Goal: Task Accomplishment & Management: Manage account settings

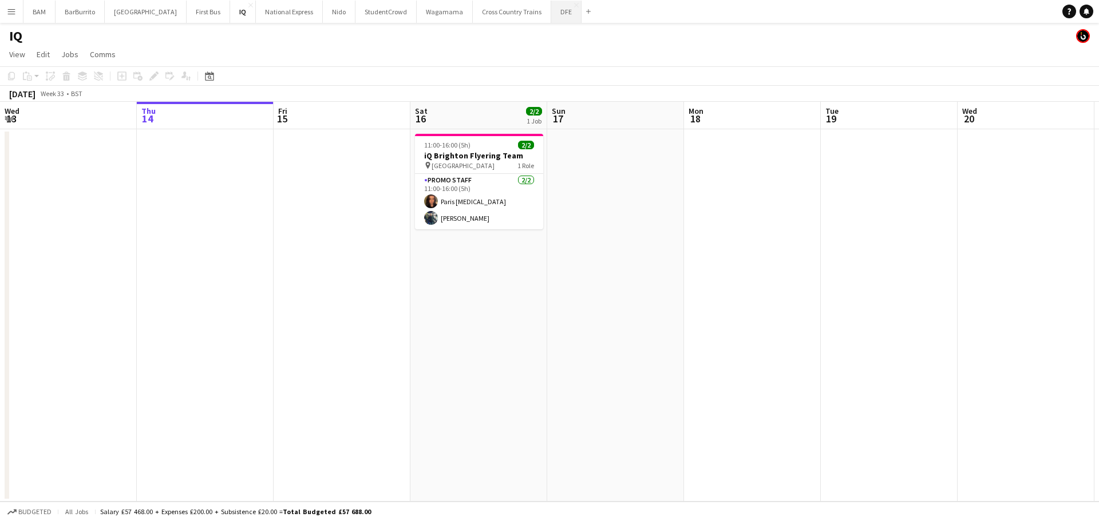
click at [551, 8] on button "DFE Close" at bounding box center [566, 12] width 30 height 22
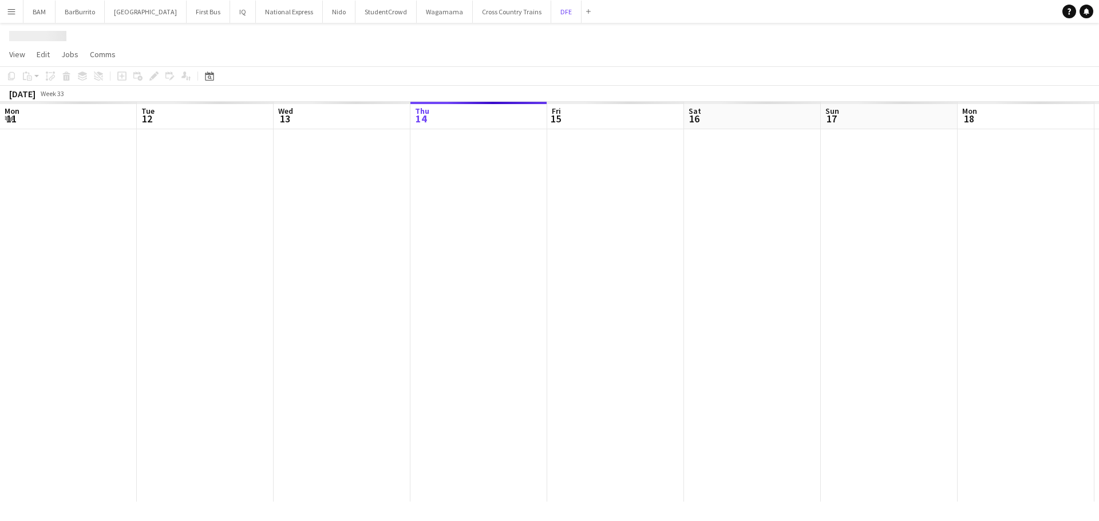
scroll to position [0, 274]
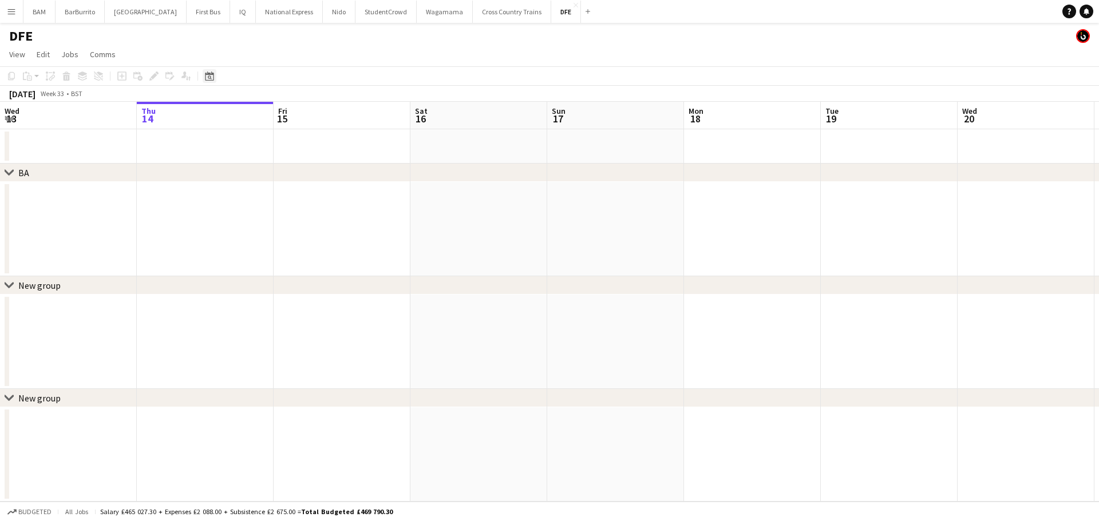
click at [207, 72] on icon "Date picker" at bounding box center [209, 76] width 9 height 9
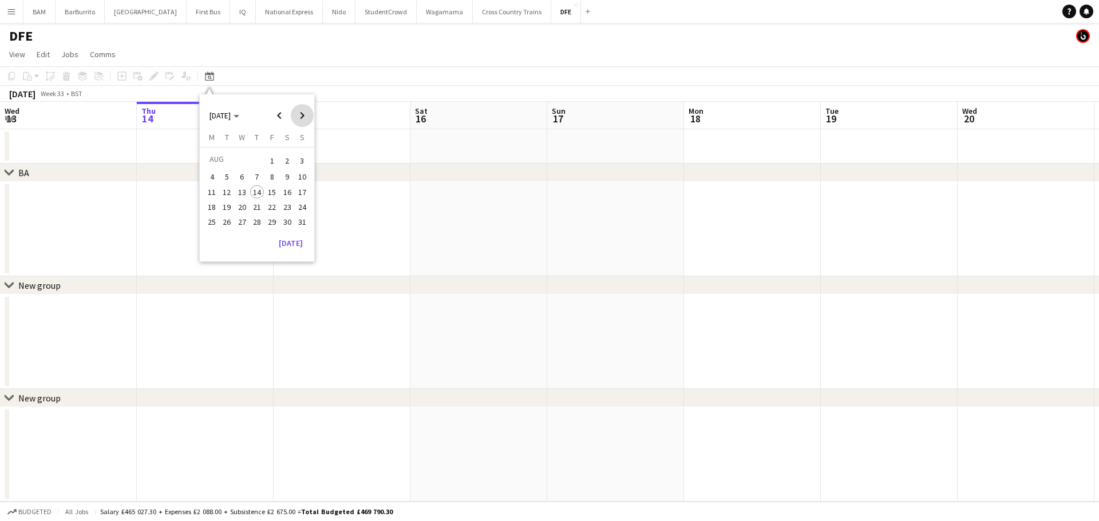
click at [301, 114] on span "Next month" at bounding box center [302, 115] width 23 height 23
click at [228, 222] on span "23" at bounding box center [227, 219] width 14 height 14
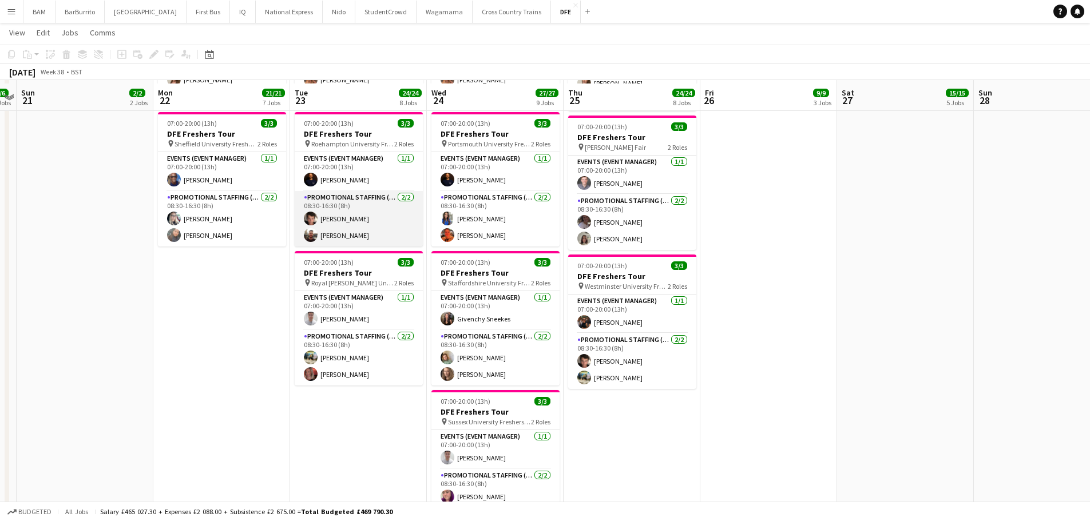
scroll to position [859, 0]
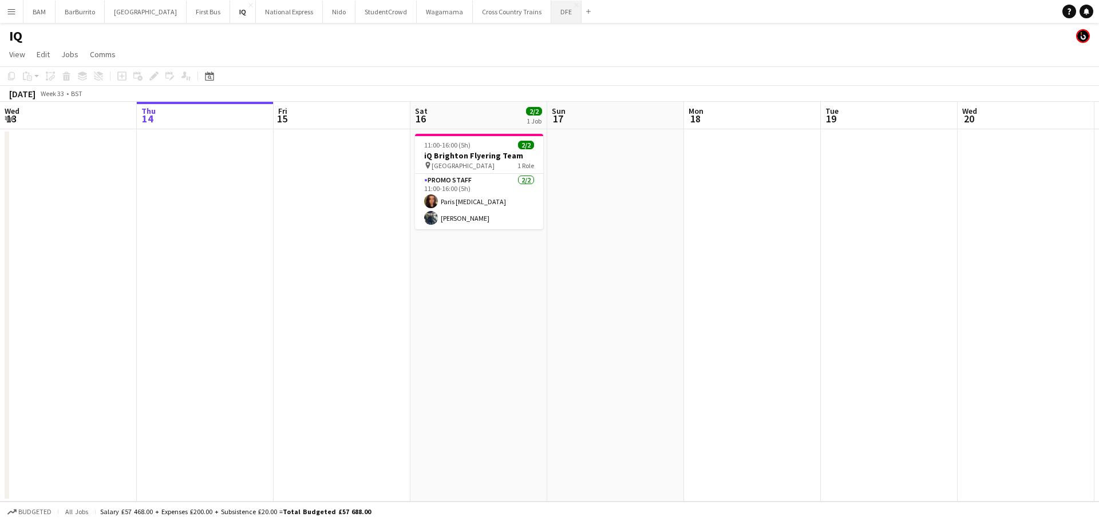
click at [551, 12] on button "DFE Close" at bounding box center [566, 12] width 30 height 22
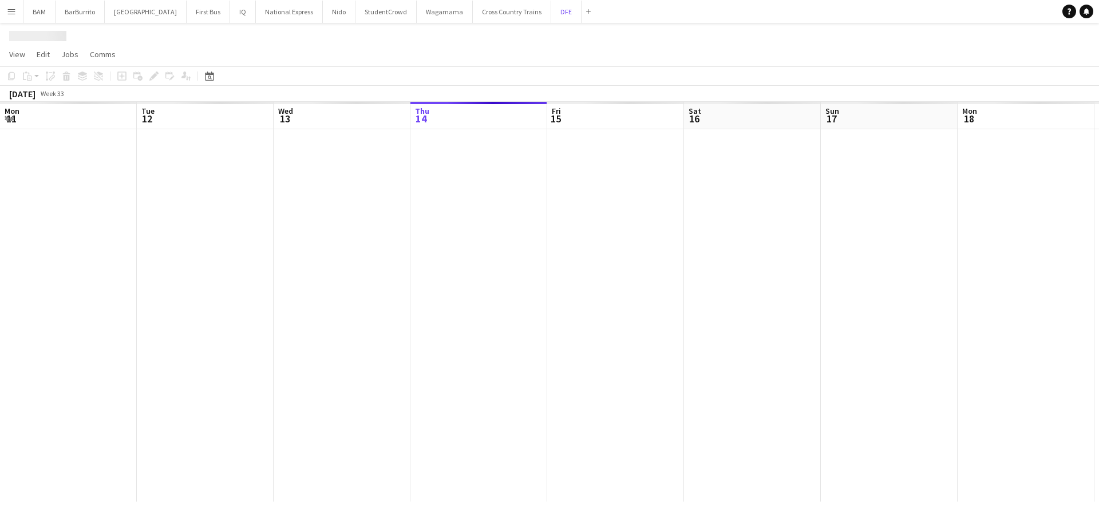
scroll to position [0, 274]
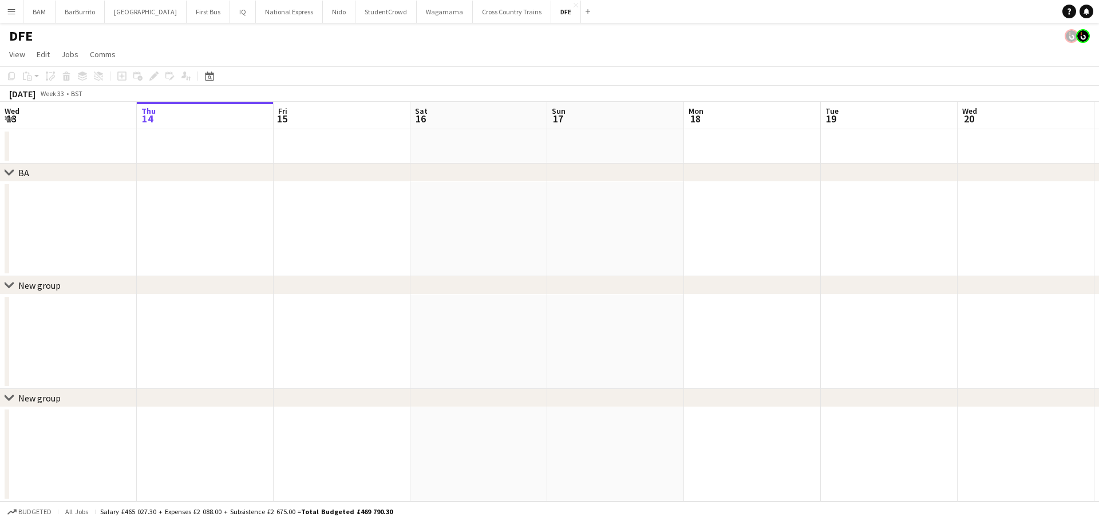
click at [15, 14] on app-icon "Menu" at bounding box center [11, 11] width 9 height 9
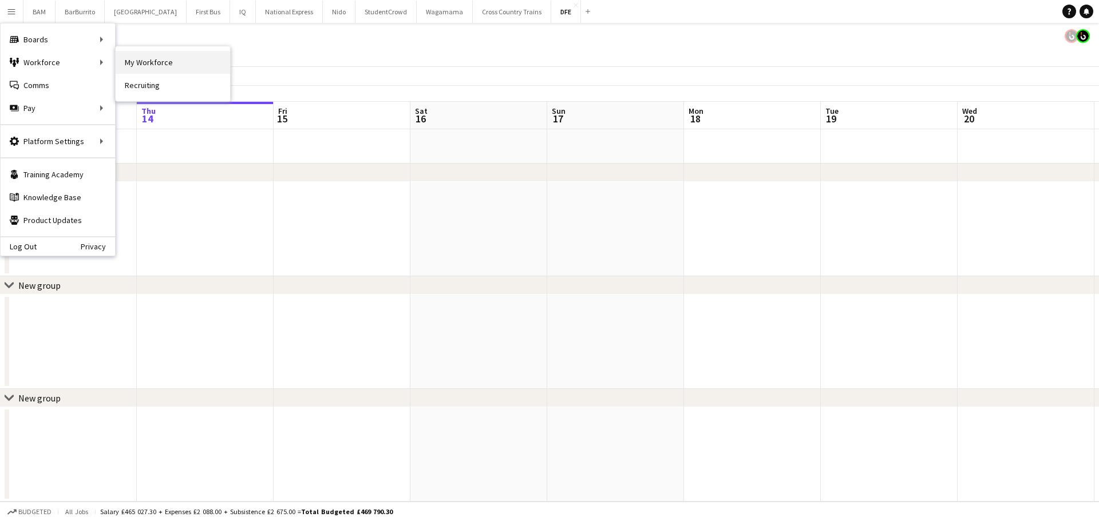
click at [169, 67] on link "My Workforce" at bounding box center [173, 62] width 114 height 23
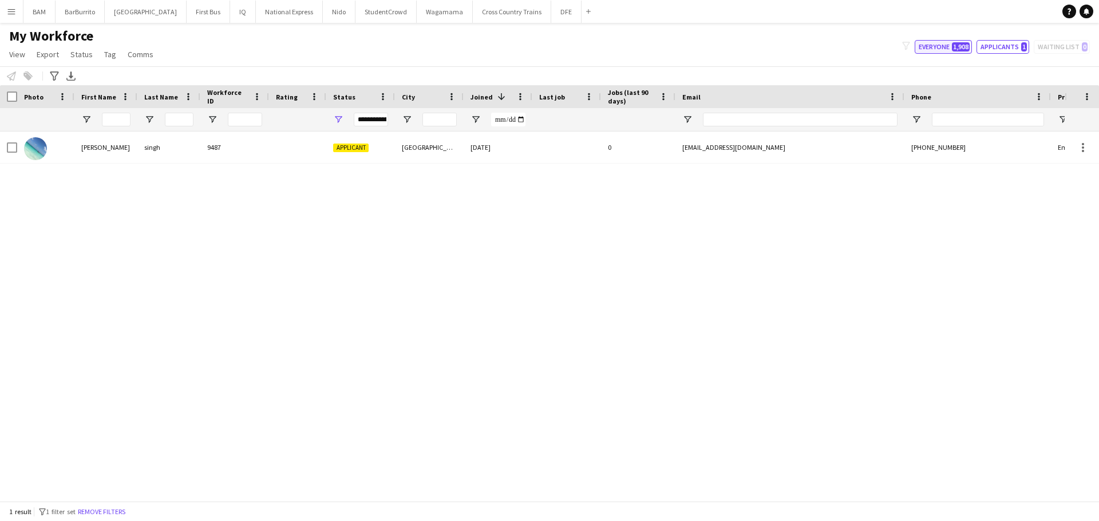
click at [957, 49] on span "1,908" at bounding box center [961, 46] width 18 height 9
type input "**********"
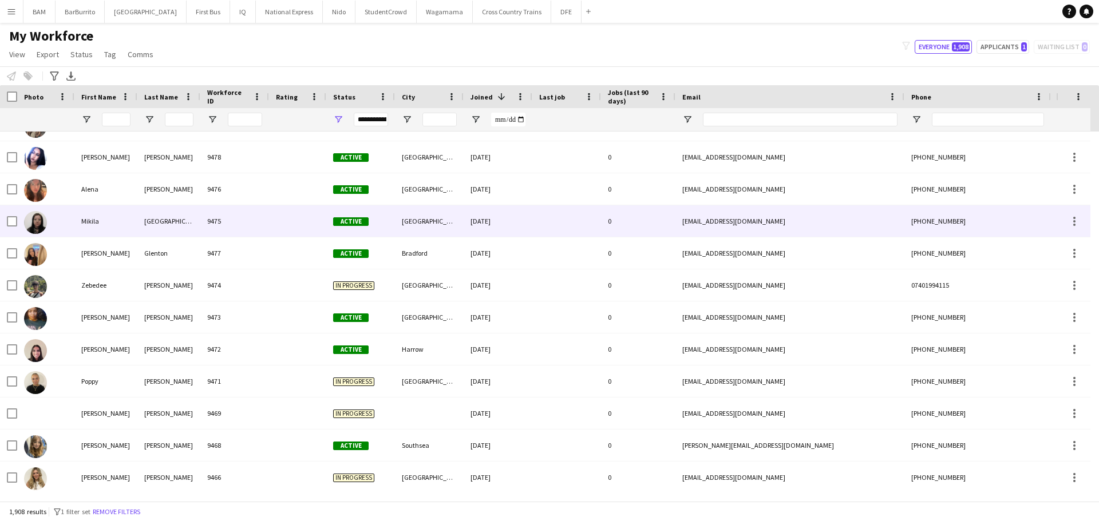
scroll to position [229, 0]
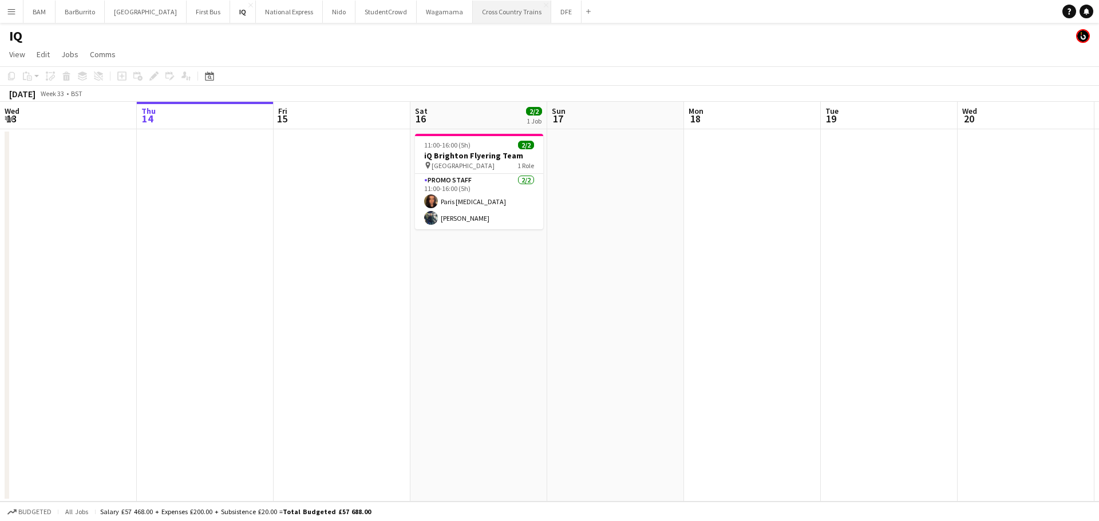
click at [519, 14] on button "Cross Country Trains Close" at bounding box center [512, 12] width 78 height 22
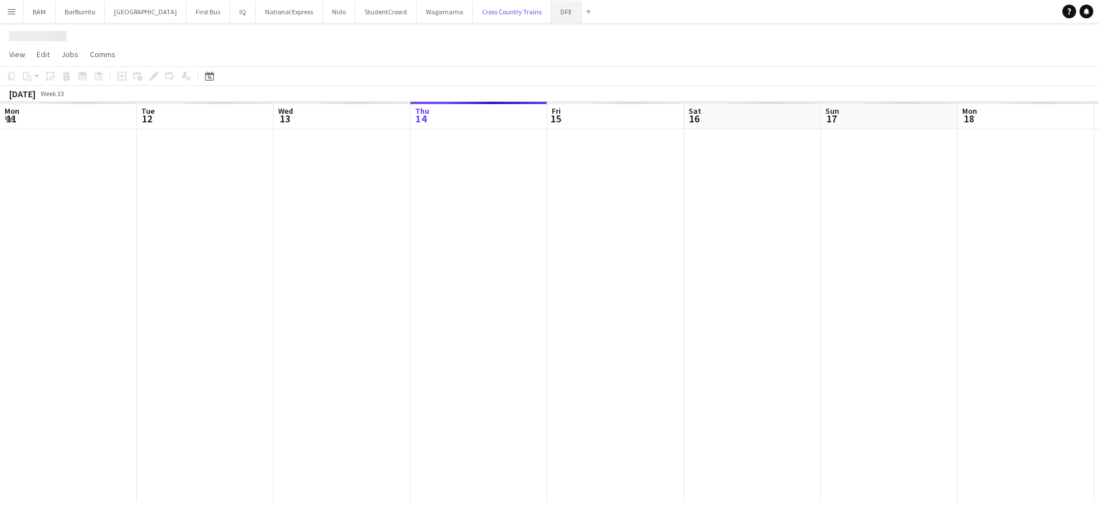
scroll to position [0, 274]
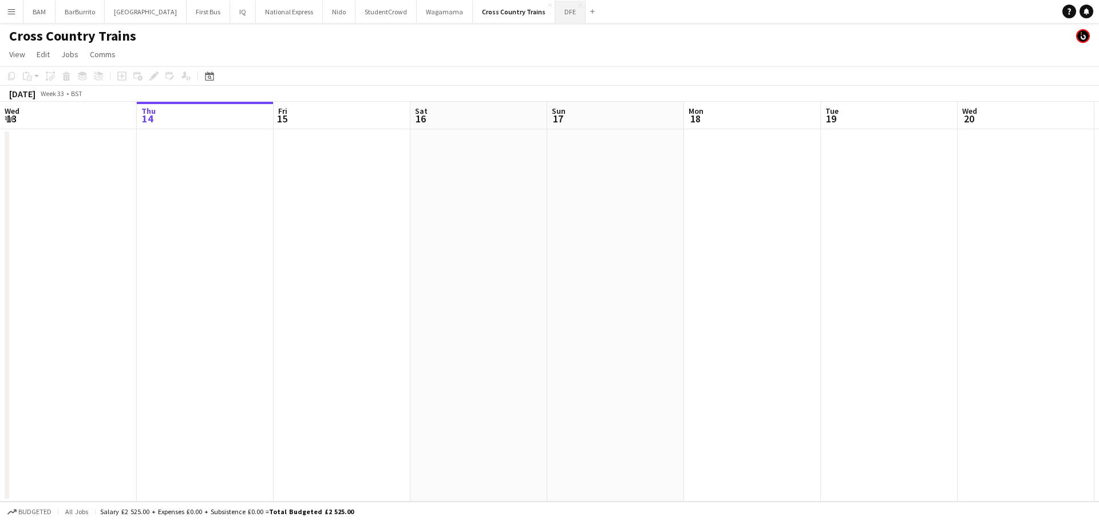
click at [555, 13] on button "DFE Close" at bounding box center [570, 12] width 30 height 22
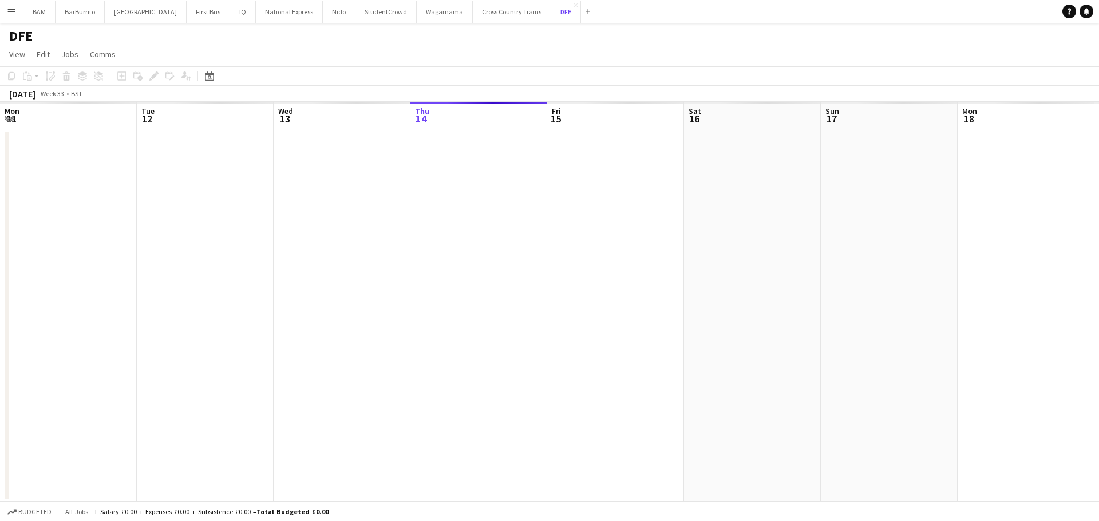
scroll to position [0, 274]
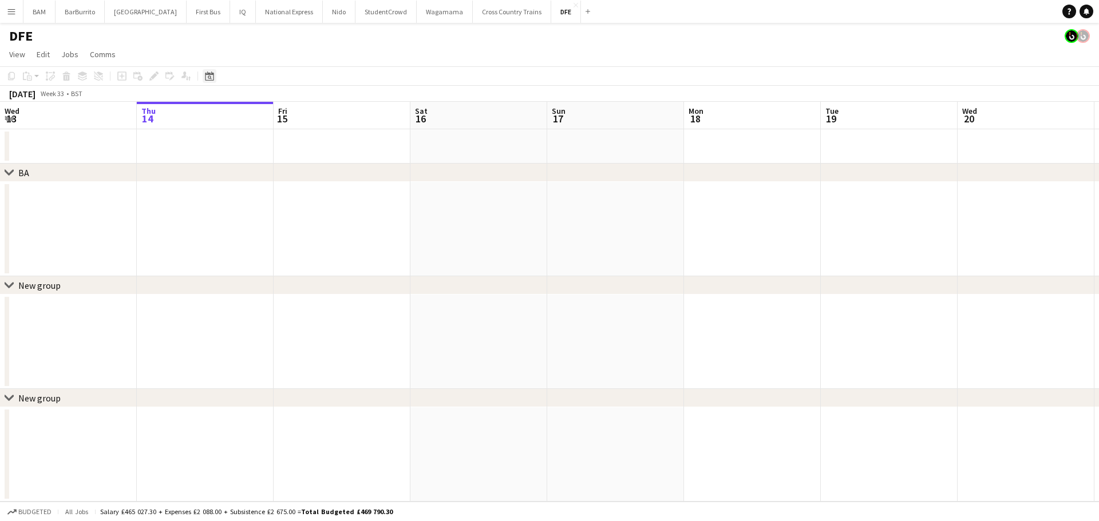
click at [213, 77] on icon "Date picker" at bounding box center [209, 76] width 9 height 9
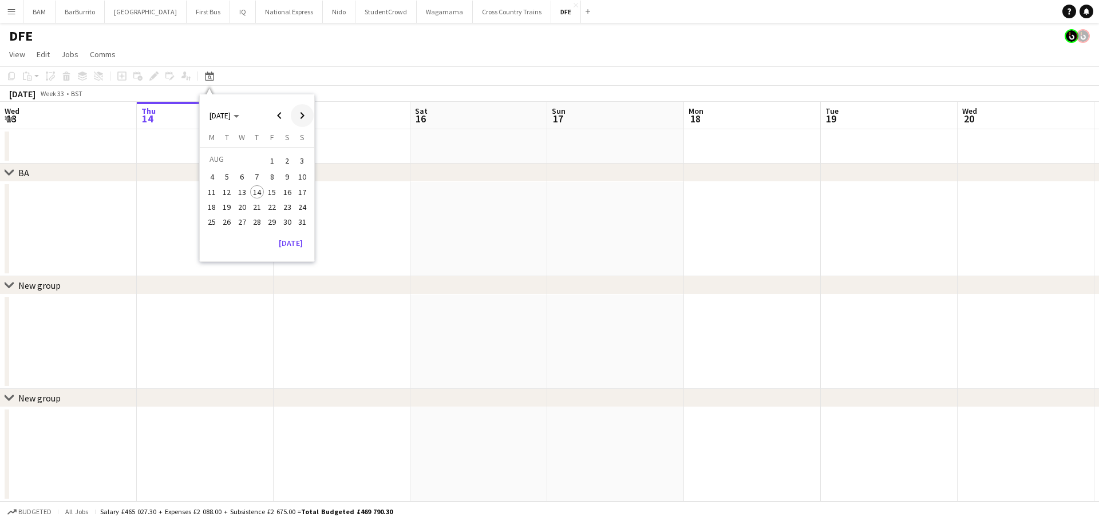
click at [305, 119] on span "Next month" at bounding box center [302, 115] width 23 height 23
click at [273, 193] on span "12" at bounding box center [272, 190] width 14 height 14
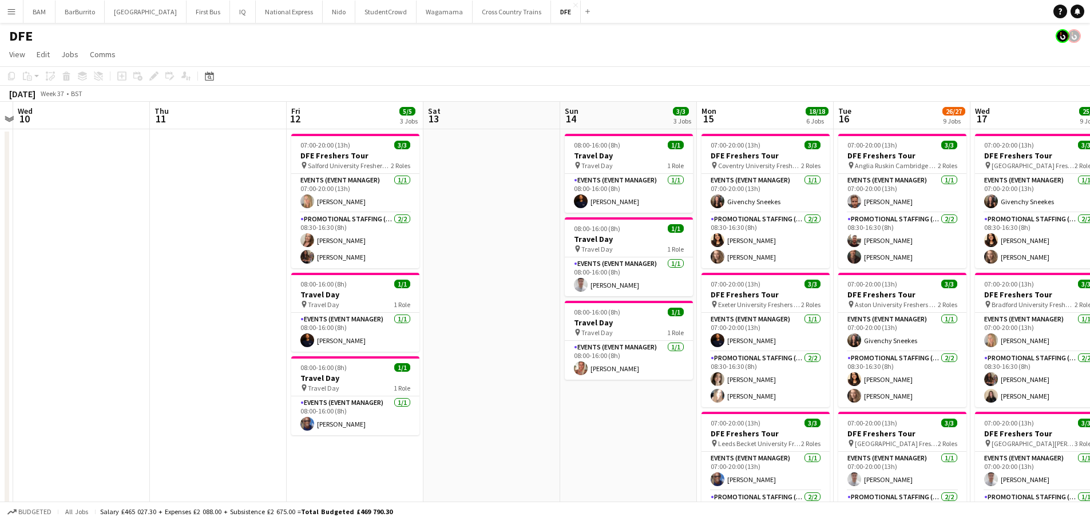
drag, startPoint x: 464, startPoint y: 230, endPoint x: 94, endPoint y: 209, distance: 369.7
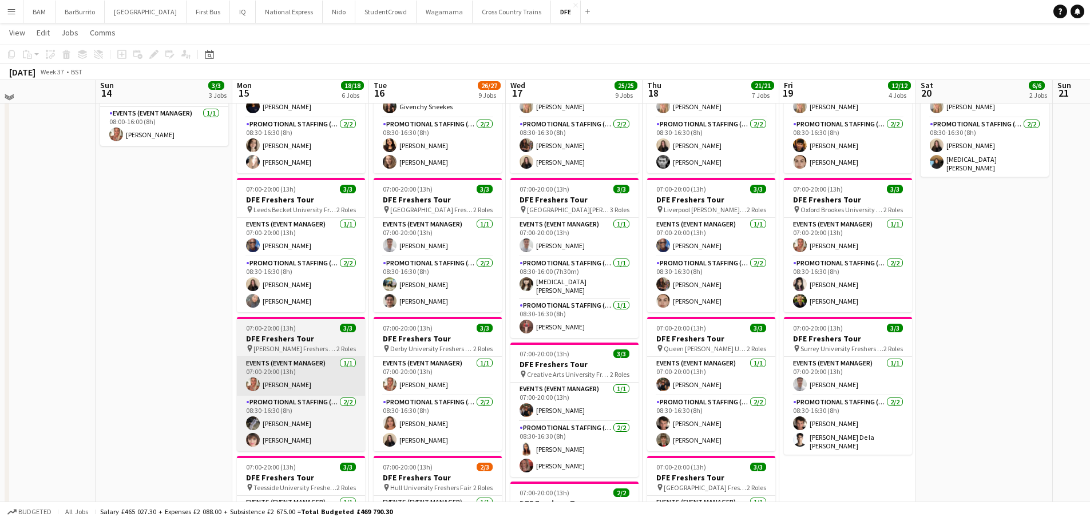
scroll to position [401, 0]
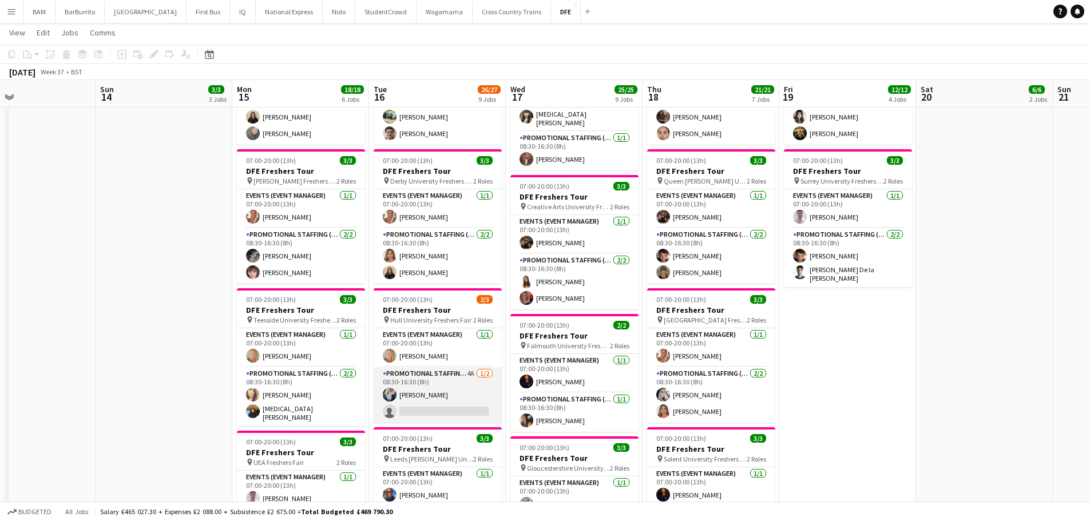
click at [425, 409] on app-card-role "Promotional Staffing (Brand Ambassadors) 4A [DATE] 08:30-16:30 (8h) [PERSON_NAM…" at bounding box center [438, 395] width 128 height 56
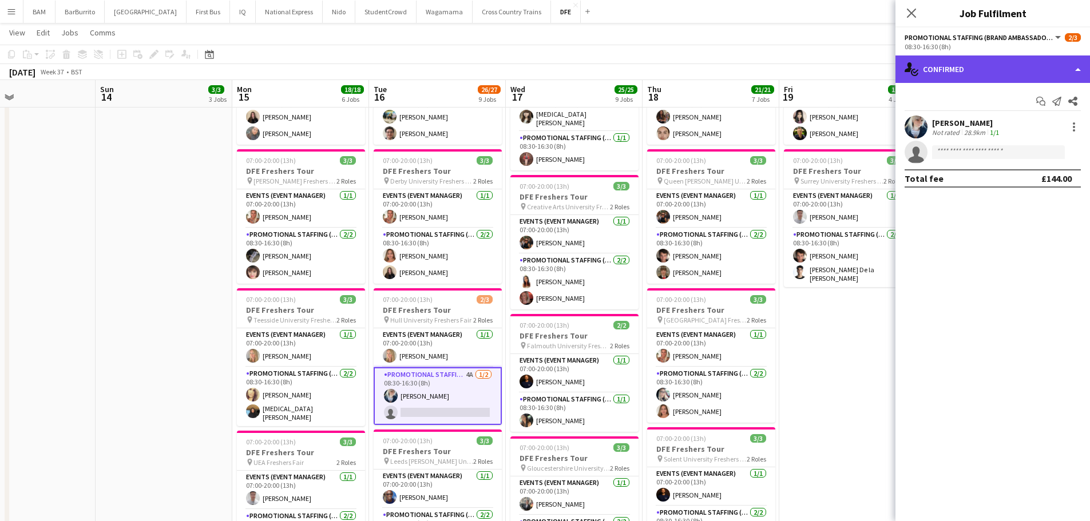
click at [958, 65] on div "single-neutral-actions-check-2 Confirmed" at bounding box center [993, 69] width 195 height 27
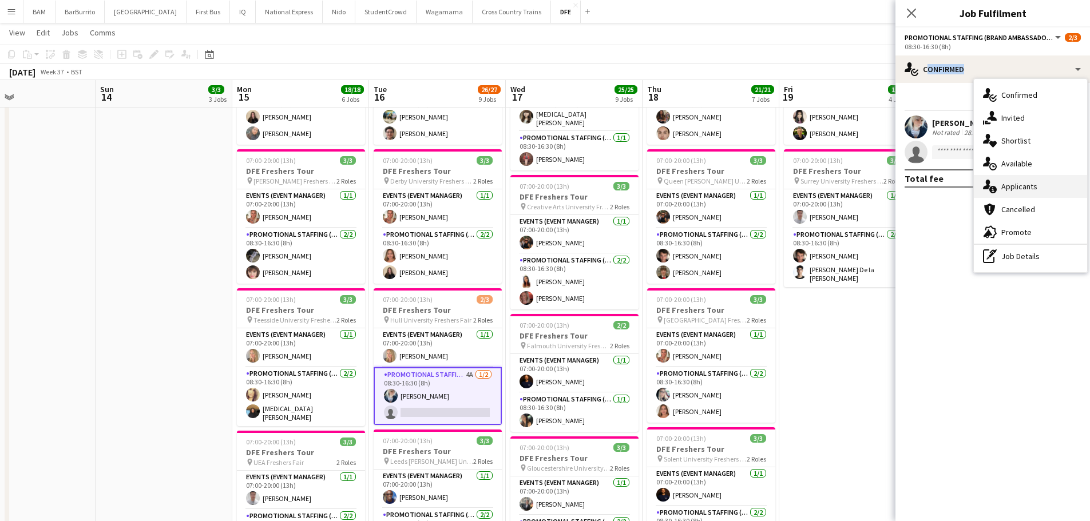
click at [1026, 181] on div "single-neutral-actions-information Applicants" at bounding box center [1030, 186] width 113 height 23
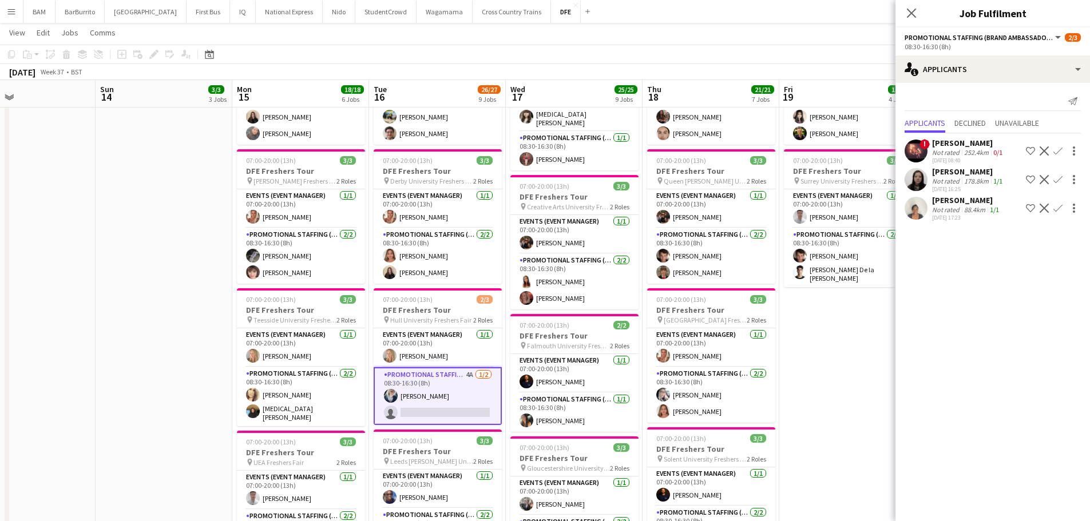
click at [974, 209] on div "88.4km" at bounding box center [975, 209] width 26 height 9
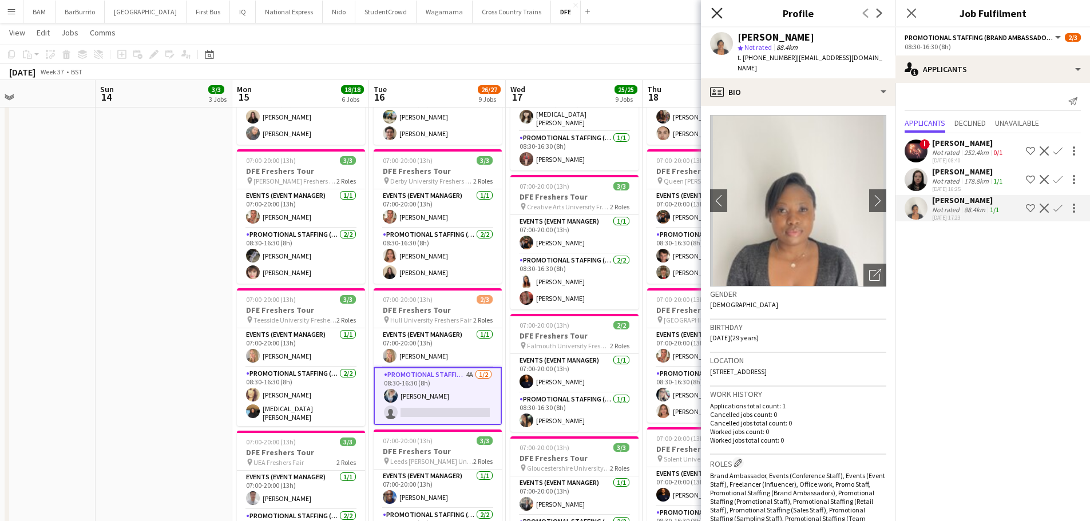
click at [718, 16] on icon "Close pop-in" at bounding box center [716, 12] width 11 height 11
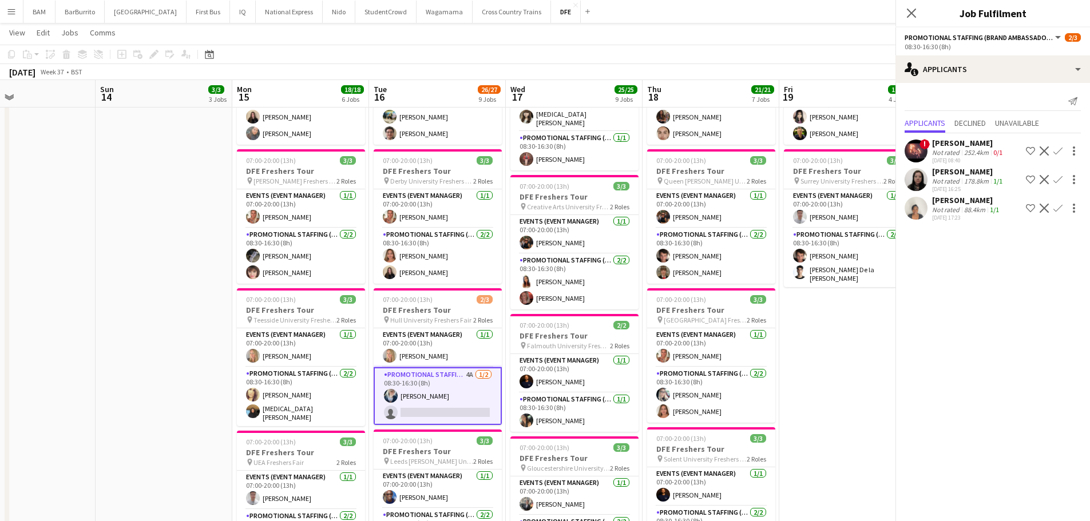
click at [679, 27] on app-page-menu "View Day view expanded Day view collapsed Month view Date picker Jump to [DATE]…" at bounding box center [545, 34] width 1090 height 22
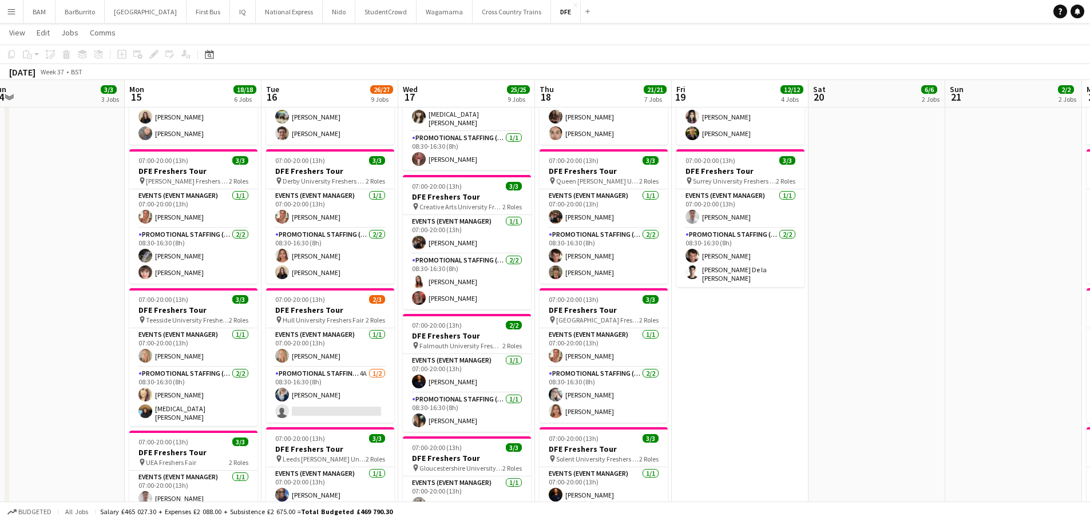
drag, startPoint x: 872, startPoint y: 225, endPoint x: 818, endPoint y: 219, distance: 54.7
click at [818, 219] on app-calendar-viewport "Thu 11 Fri 12 5/5 3 Jobs Sat 13 Sun 14 3/3 3 Jobs Mon 15 18/18 6 Jobs Tue 16 26…" at bounding box center [545, 406] width 1090 height 1524
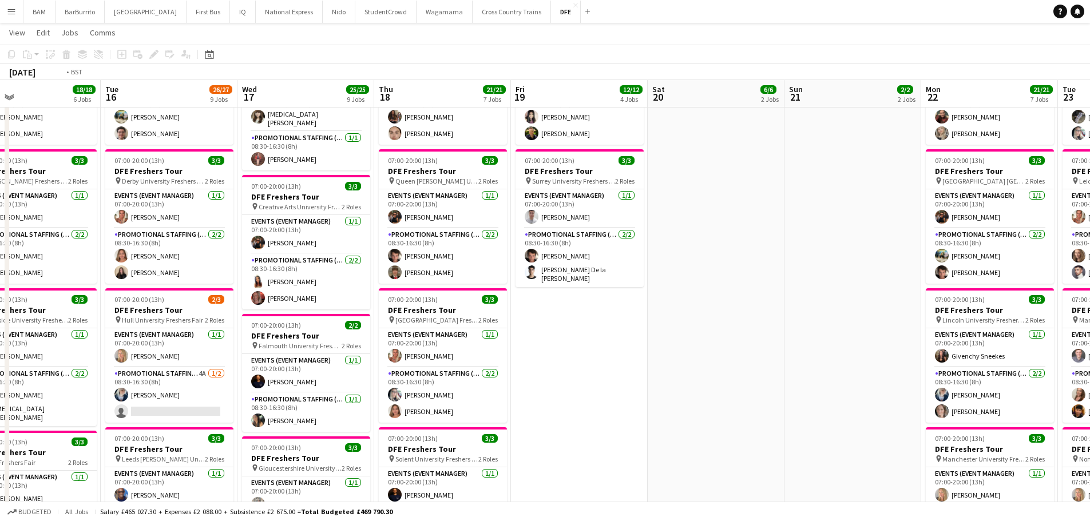
drag, startPoint x: 806, startPoint y: 226, endPoint x: 517, endPoint y: 241, distance: 290.0
click at [517, 241] on app-calendar-viewport "Fri 12 5/5 3 Jobs Sat 13 Sun 14 3/3 3 Jobs Mon 15 18/18 6 Jobs Tue 16 26/27 9 J…" at bounding box center [545, 406] width 1090 height 1524
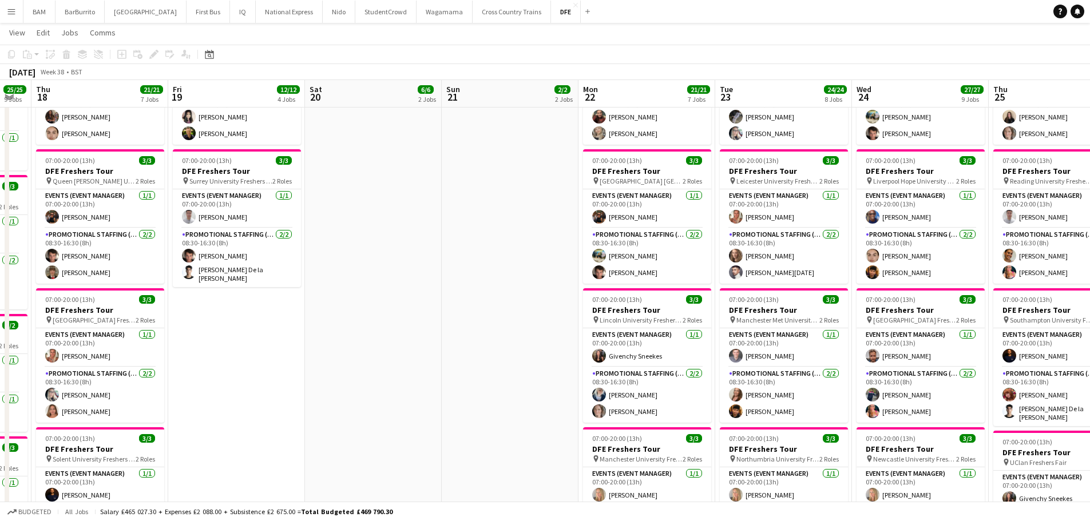
drag, startPoint x: 651, startPoint y: 228, endPoint x: 444, endPoint y: 208, distance: 207.7
click at [445, 209] on app-calendar-viewport "Mon 15 18/18 6 Jobs Tue 16 26/27 9 Jobs Wed 17 25/25 9 Jobs Thu 18 21/21 7 Jobs…" at bounding box center [545, 406] width 1090 height 1524
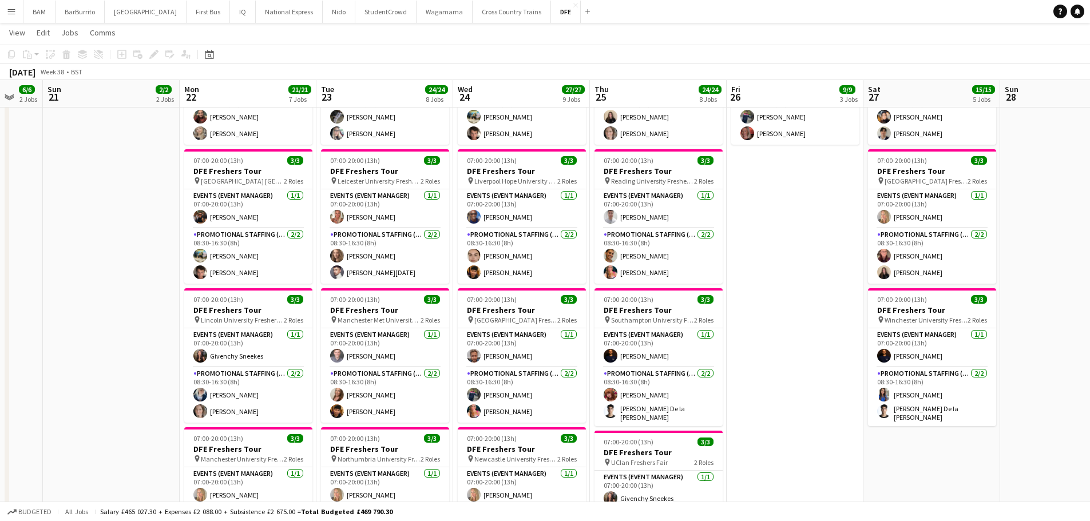
scroll to position [0, 371]
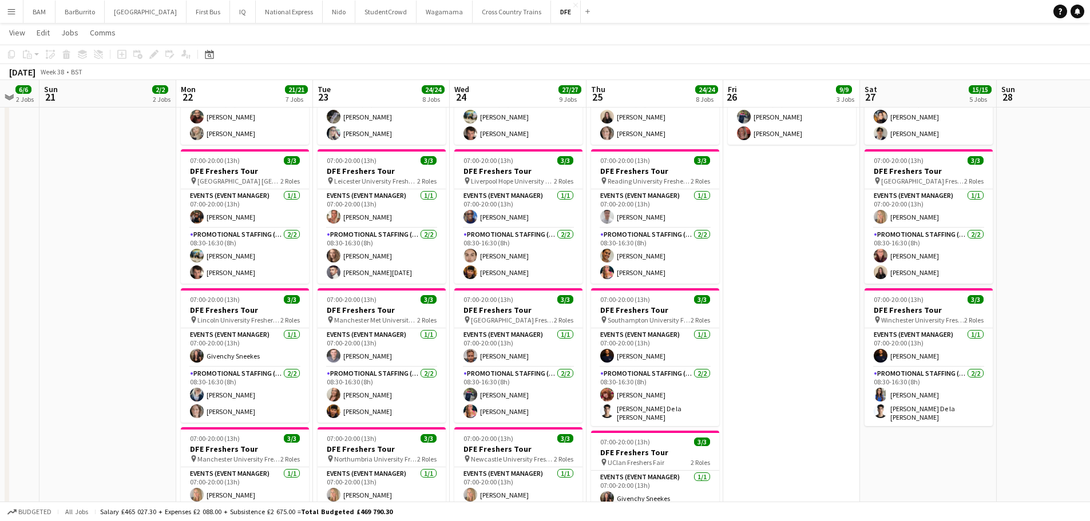
drag, startPoint x: 592, startPoint y: 177, endPoint x: 206, endPoint y: 148, distance: 387.5
click at [206, 148] on app-calendar-viewport "Thu 18 21/21 7 Jobs Fri 19 12/12 4 Jobs Sat 20 6/6 2 Jobs Sun 21 2/2 2 Jobs Mon…" at bounding box center [545, 406] width 1090 height 1524
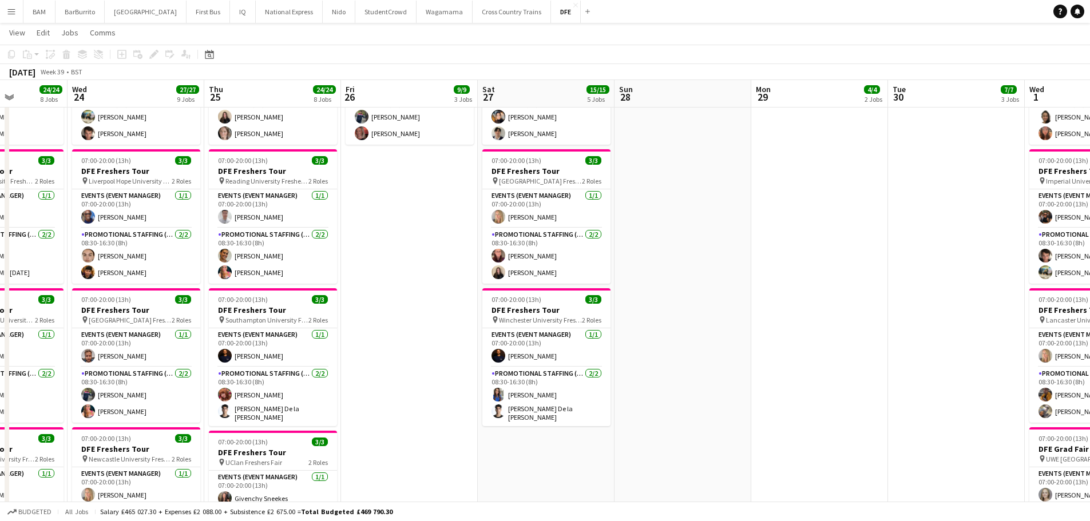
drag, startPoint x: 818, startPoint y: 201, endPoint x: 299, endPoint y: 168, distance: 520.2
click at [299, 168] on app-calendar-viewport "Sun 21 2/2 2 Jobs Mon 22 21/21 7 Jobs Tue 23 24/24 8 Jobs Wed 24 27/27 9 Jobs T…" at bounding box center [545, 406] width 1090 height 1524
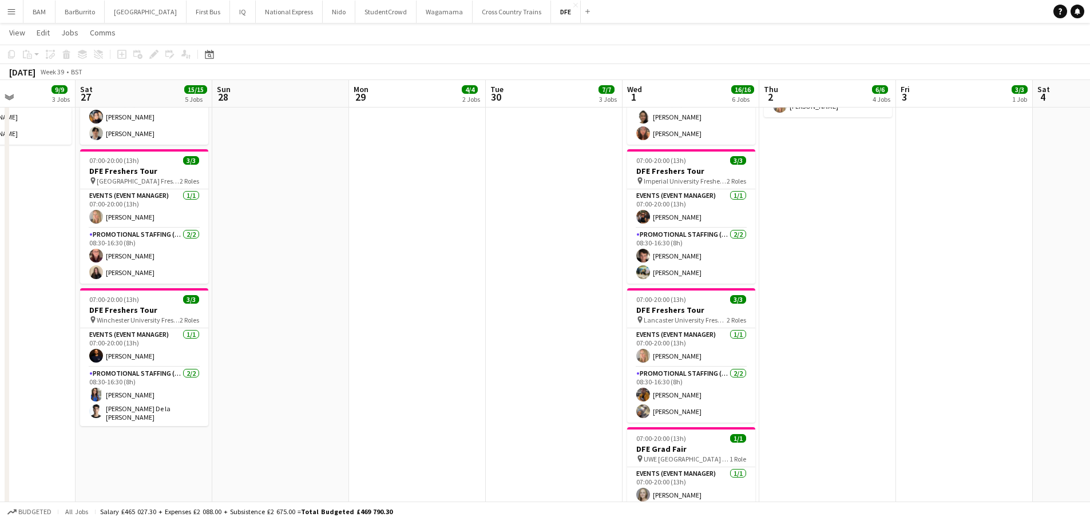
drag, startPoint x: 565, startPoint y: 174, endPoint x: 118, endPoint y: 143, distance: 447.6
click at [118, 143] on app-calendar-viewport "Wed 24 27/27 9 Jobs Thu 25 24/24 8 Jobs Fri 26 9/9 3 Jobs Sat 27 15/15 5 Jobs S…" at bounding box center [545, 406] width 1090 height 1524
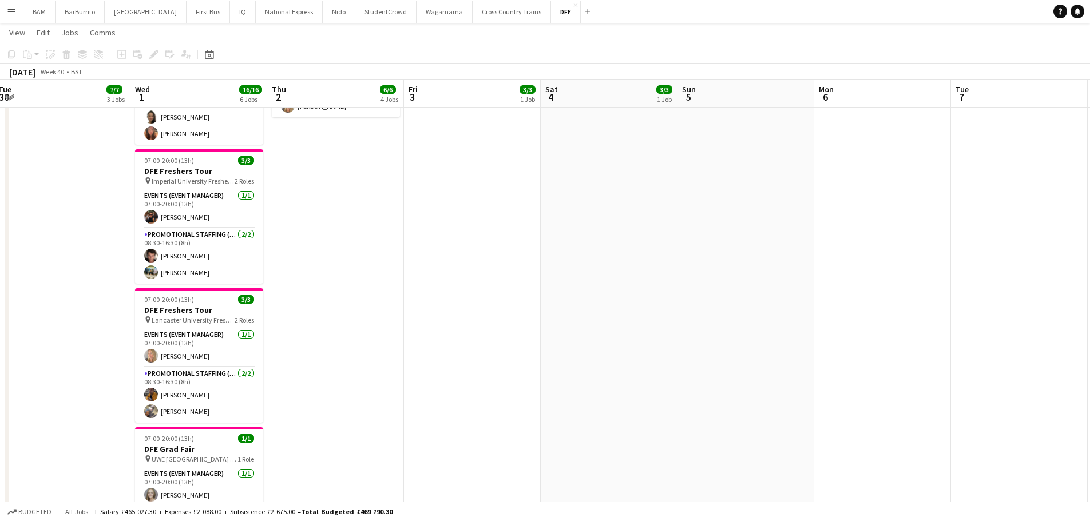
drag, startPoint x: 661, startPoint y: 218, endPoint x: 472, endPoint y: 207, distance: 189.2
click at [472, 207] on app-calendar-viewport "Sat 27 15/15 5 Jobs Sun 28 Mon 29 4/4 2 Jobs Tue 30 7/7 3 Jobs Wed 1 16/16 6 Jo…" at bounding box center [545, 406] width 1090 height 1524
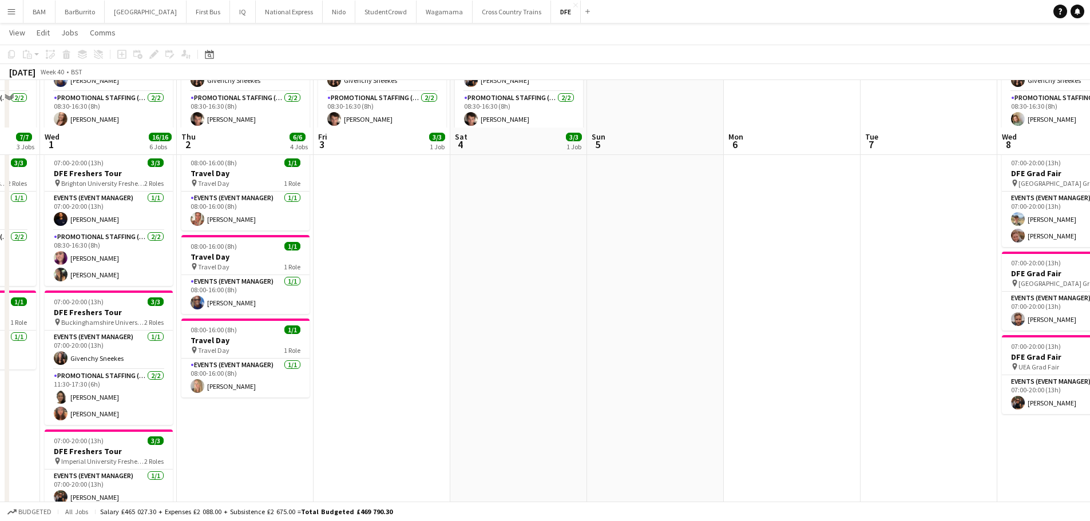
scroll to position [0, 0]
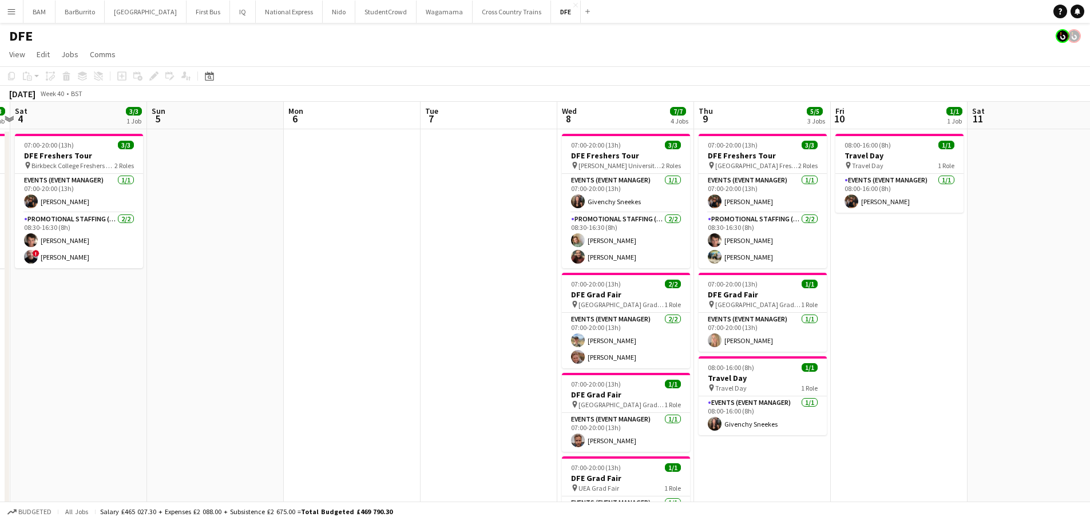
drag, startPoint x: 757, startPoint y: 225, endPoint x: 317, endPoint y: 192, distance: 441.4
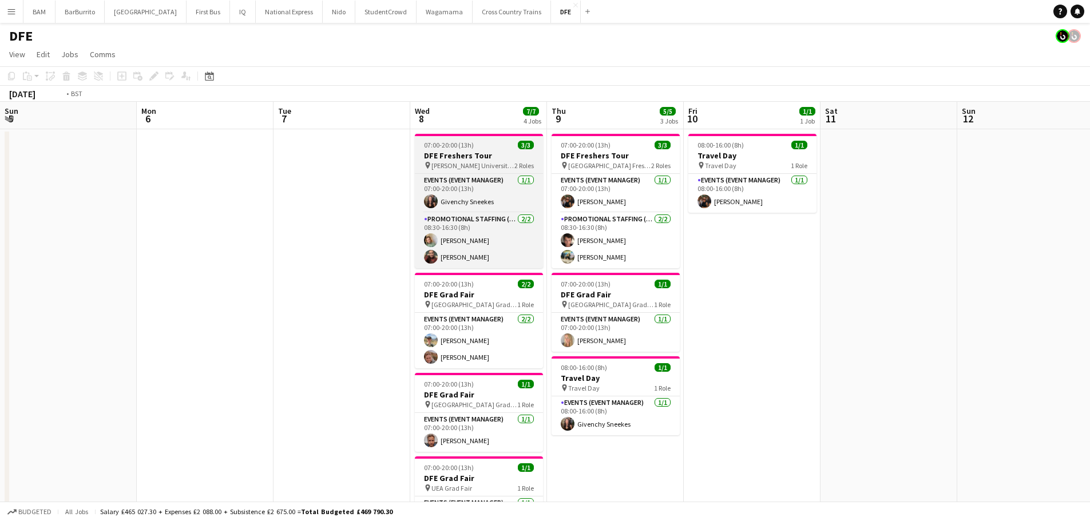
drag, startPoint x: 446, startPoint y: 203, endPoint x: 180, endPoint y: 171, distance: 268.1
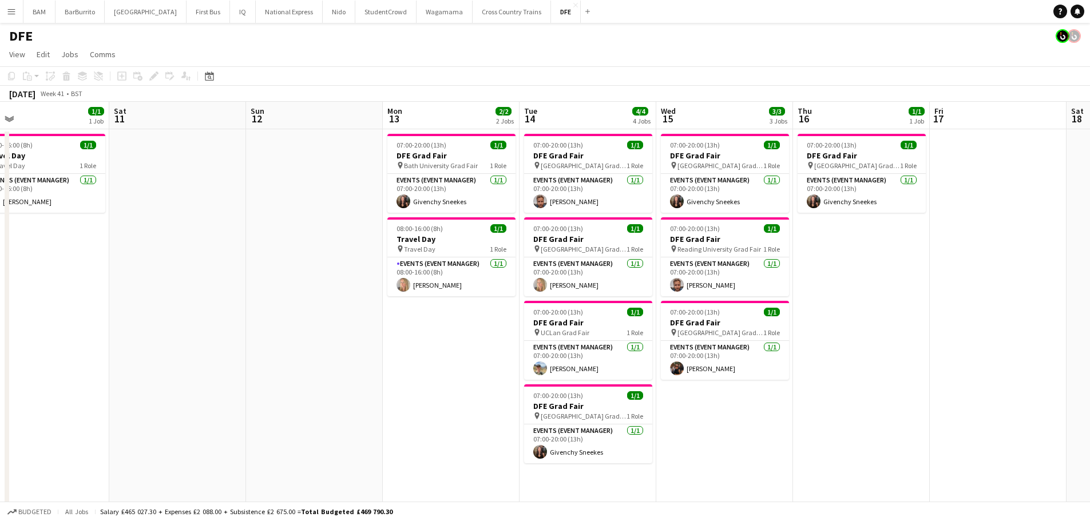
scroll to position [0, 441]
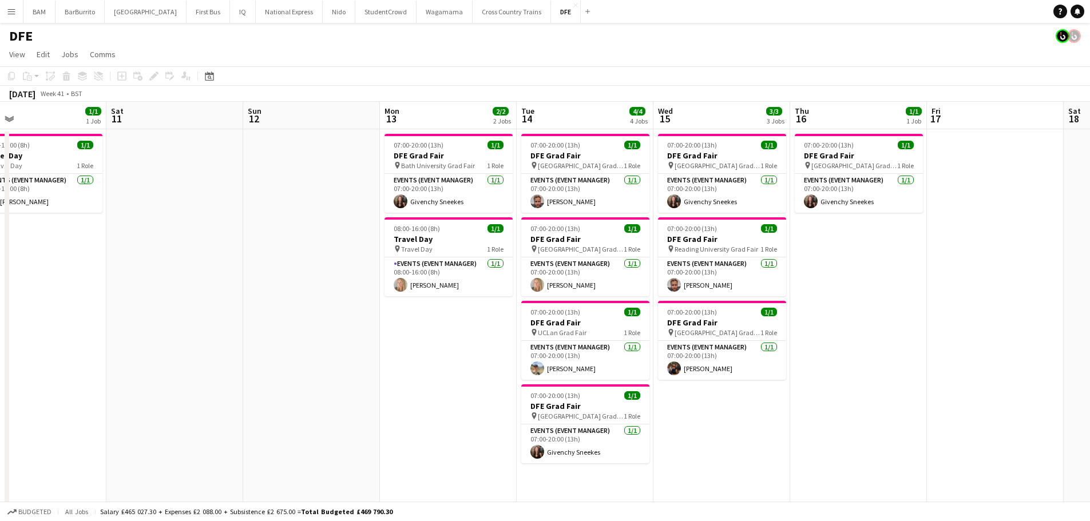
drag, startPoint x: 626, startPoint y: 221, endPoint x: 212, endPoint y: 173, distance: 416.6
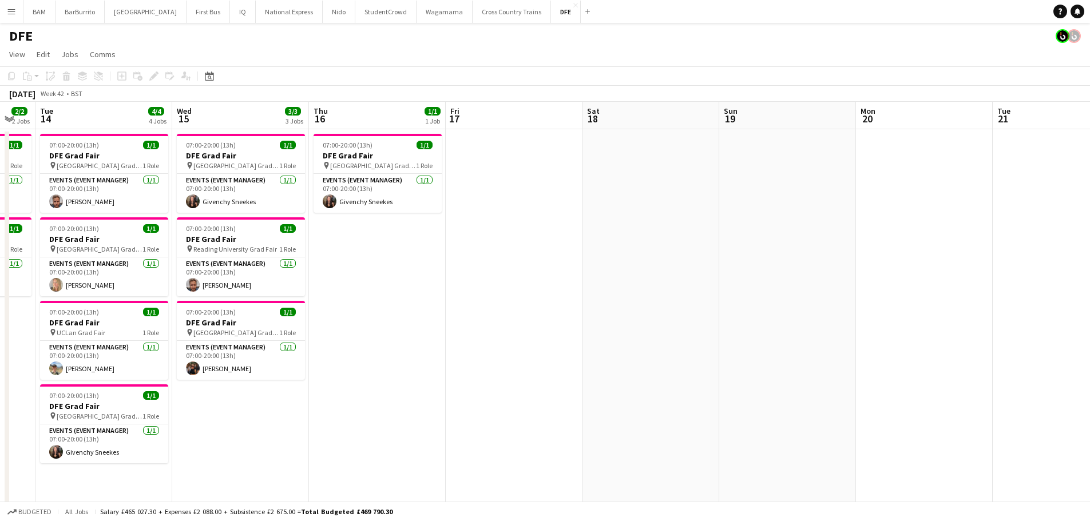
drag, startPoint x: 563, startPoint y: 223, endPoint x: 186, endPoint y: 140, distance: 386.2
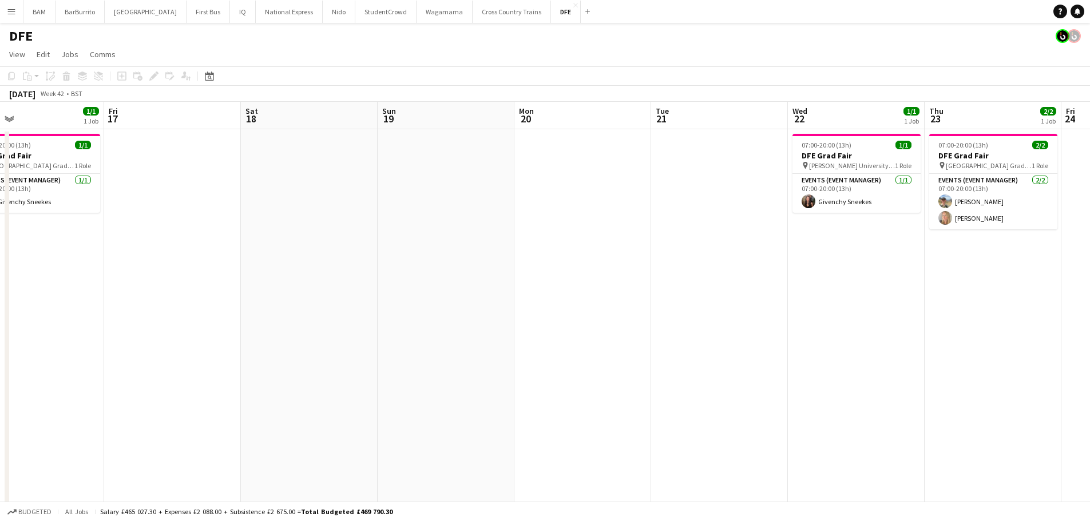
drag, startPoint x: 543, startPoint y: 177, endPoint x: 5, endPoint y: 101, distance: 543.4
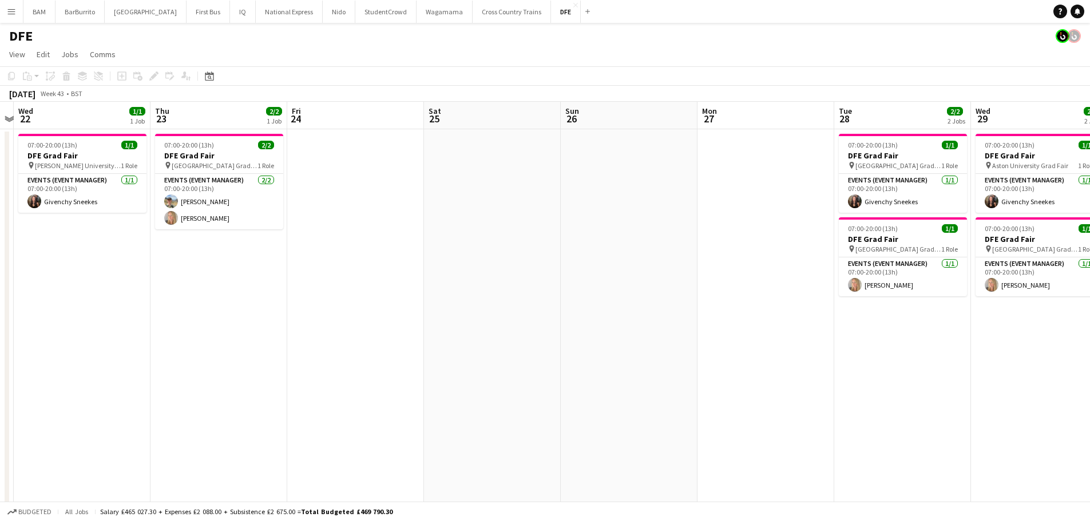
drag, startPoint x: 84, startPoint y: 111, endPoint x: -88, endPoint y: 87, distance: 173.4
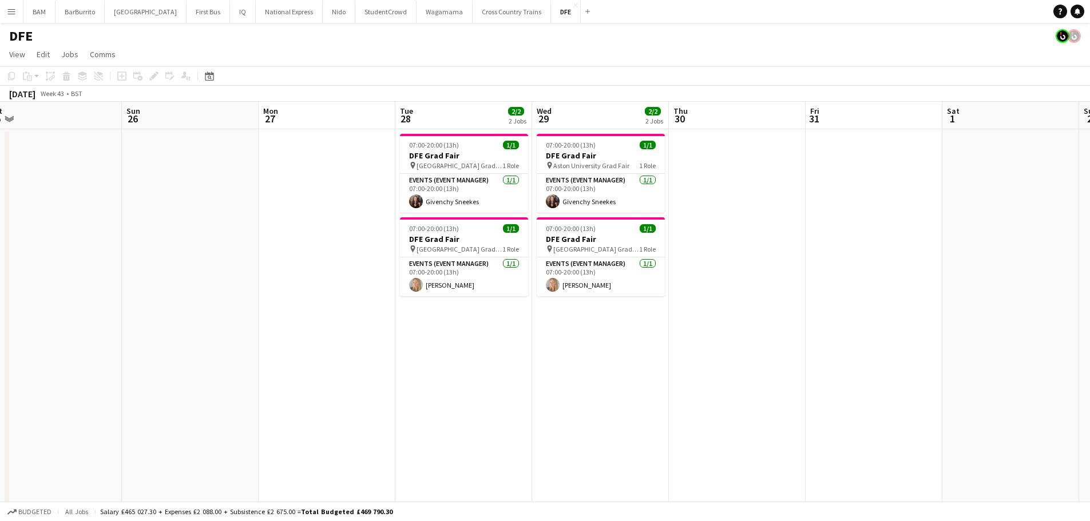
drag, startPoint x: 145, startPoint y: 121, endPoint x: 108, endPoint y: 116, distance: 37.0
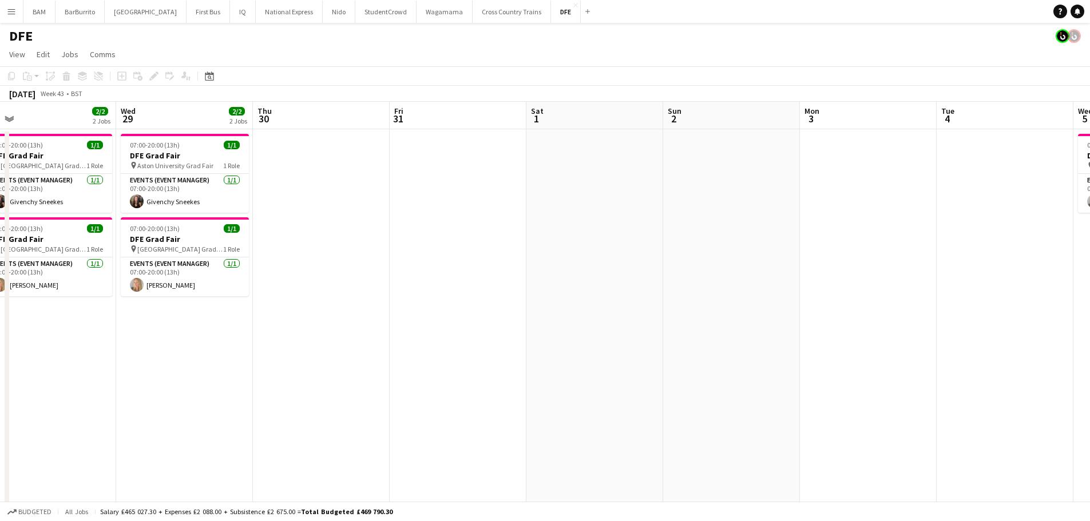
drag, startPoint x: 662, startPoint y: 203, endPoint x: 307, endPoint y: 147, distance: 359.8
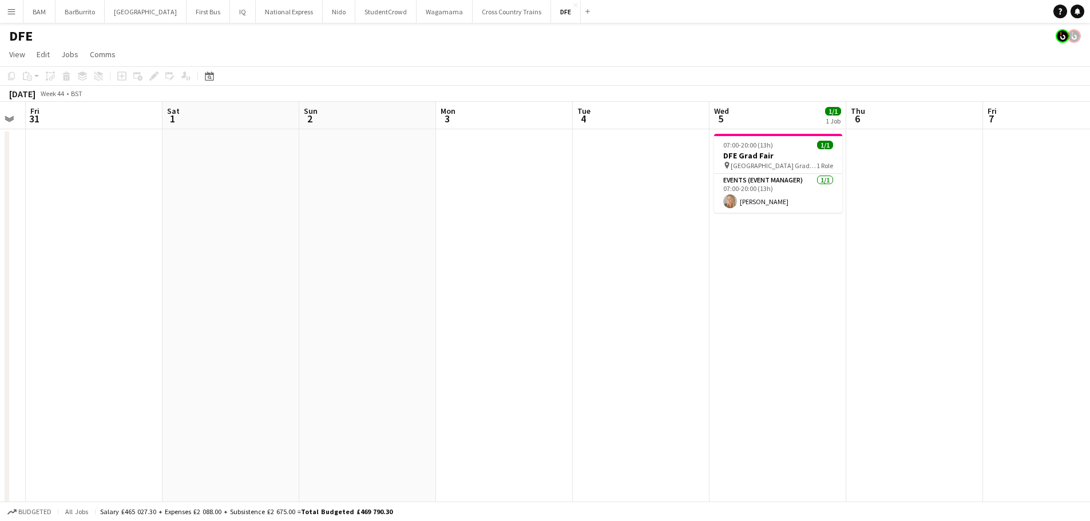
scroll to position [0, 457]
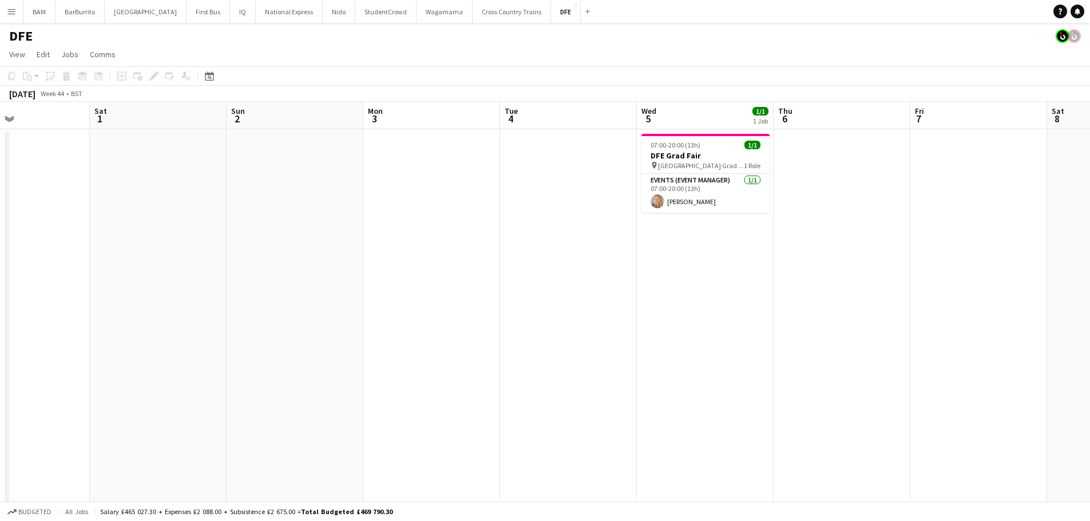
drag, startPoint x: 354, startPoint y: 151, endPoint x: 183, endPoint y: 124, distance: 173.3
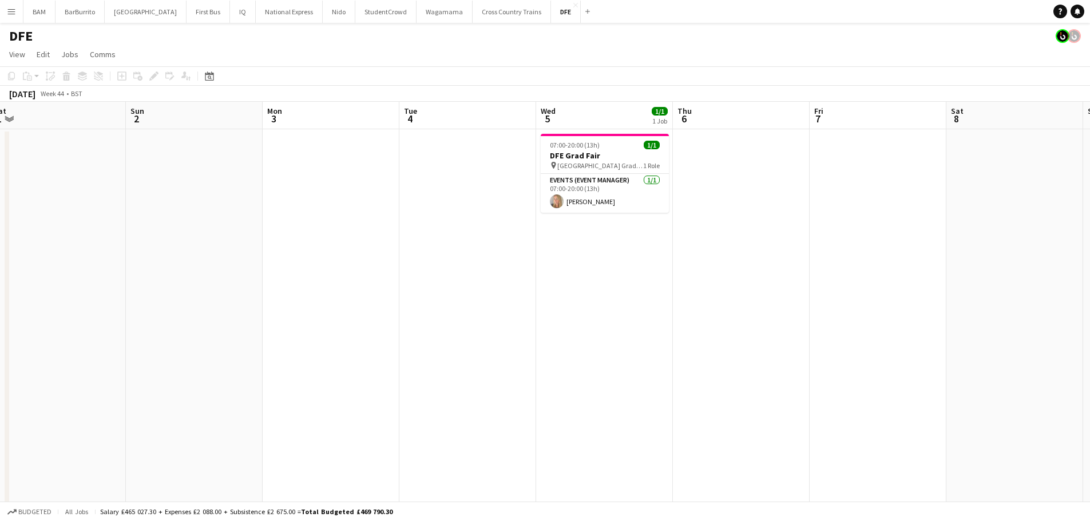
drag, startPoint x: 882, startPoint y: 185, endPoint x: 779, endPoint y: 180, distance: 103.2
click at [187, 17] on button "First Bus Close" at bounding box center [209, 12] width 44 height 22
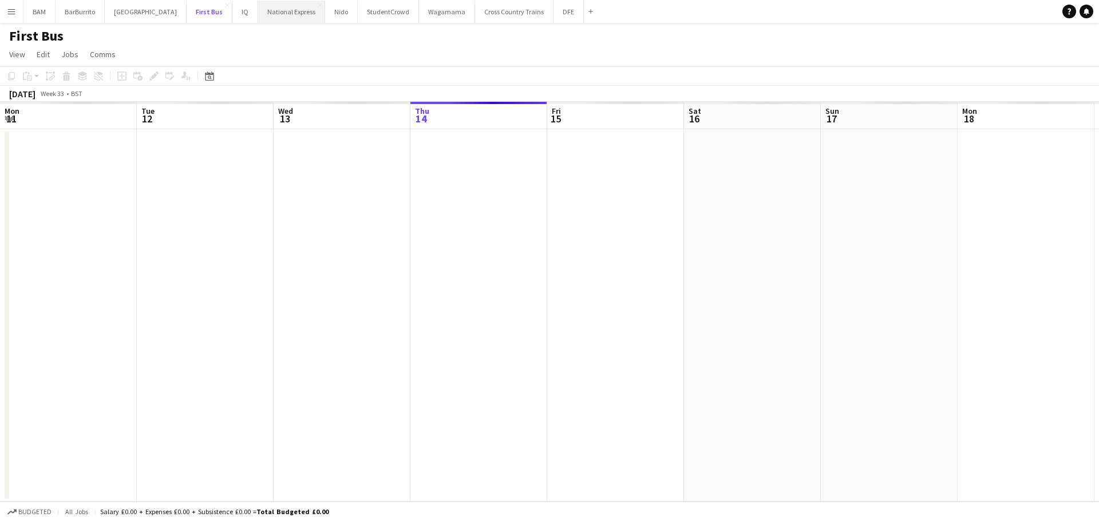
scroll to position [0, 274]
